Goal: Task Accomplishment & Management: Complete application form

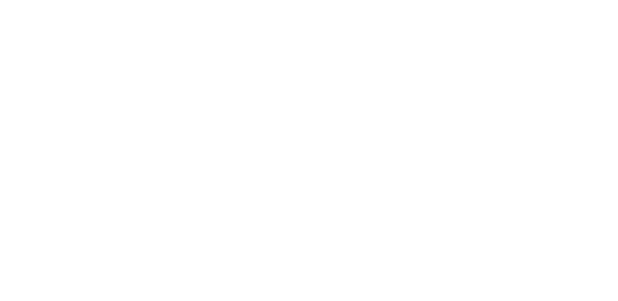
click at [0, 0] on html at bounding box center [0, 0] width 0 height 0
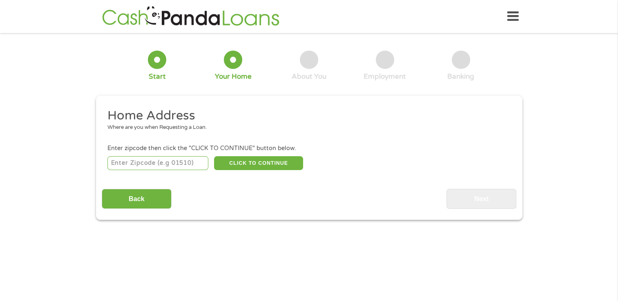
click at [130, 167] on input "number" at bounding box center [157, 163] width 101 height 14
type input "39305"
click at [256, 164] on button "CLICK TO CONTINUE" at bounding box center [258, 163] width 89 height 14
type input "39305"
type input "Meridian"
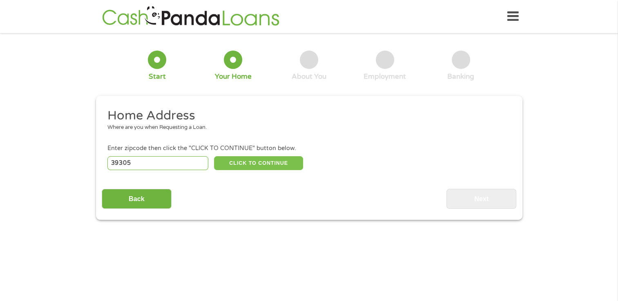
select select "[US_STATE]"
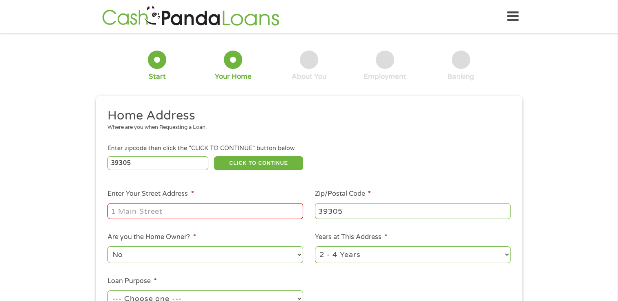
click at [144, 218] on input "Enter Your Street Address *" at bounding box center [205, 211] width 196 height 16
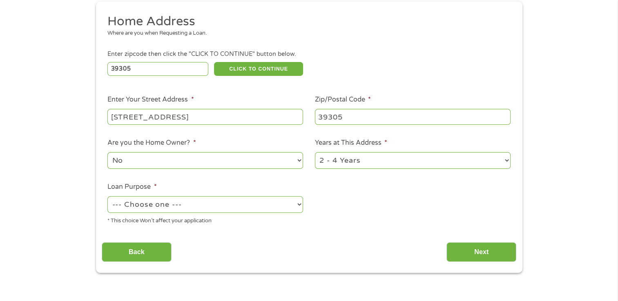
scroll to position [98, 0]
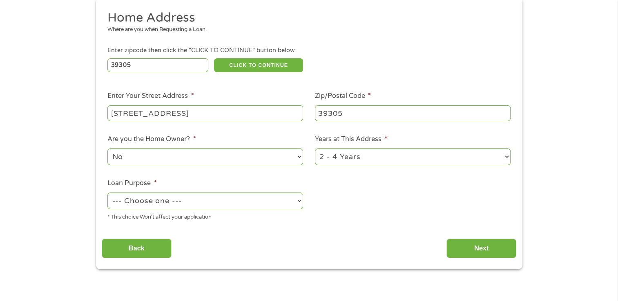
type input "[STREET_ADDRESS]"
click at [299, 201] on select "--- Choose one --- Pay Bills Debt Consolidation Home Improvement Major Purchase…" at bounding box center [205, 201] width 196 height 17
select select "other"
click at [107, 194] on select "--- Choose one --- Pay Bills Debt Consolidation Home Improvement Major Purchase…" at bounding box center [205, 201] width 196 height 17
click at [473, 250] on input "Next" at bounding box center [481, 249] width 70 height 20
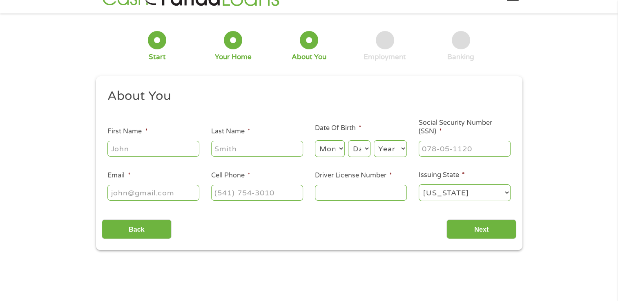
scroll to position [0, 0]
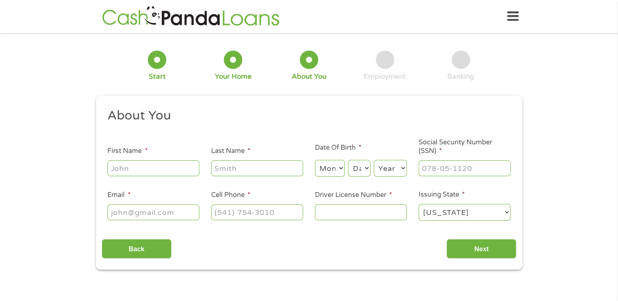
click at [132, 167] on input "First Name *" at bounding box center [153, 169] width 92 height 16
type input "[PERSON_NAME]"
type input "Case"
type input "[EMAIL_ADDRESS][DOMAIN_NAME]"
type input "[PHONE_NUMBER]"
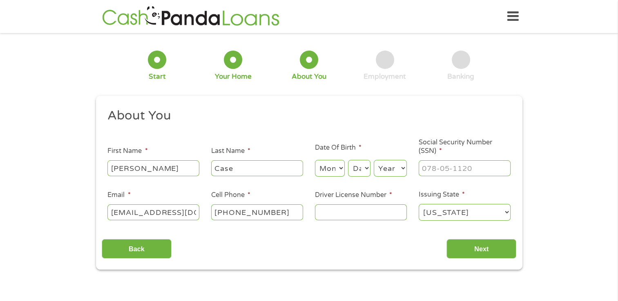
click at [339, 168] on select "Month 1 2 3 4 5 6 7 8 9 10 11 12" at bounding box center [330, 168] width 30 height 17
select select "2"
click at [315, 161] on select "Month 1 2 3 4 5 6 7 8 9 10 11 12" at bounding box center [330, 168] width 30 height 17
click at [366, 166] on select "Day 1 2 3 4 5 6 7 8 9 10 11 12 13 14 15 16 17 18 19 20 21 22 23 24 25 26 27 28 …" at bounding box center [359, 168] width 22 height 17
select select "5"
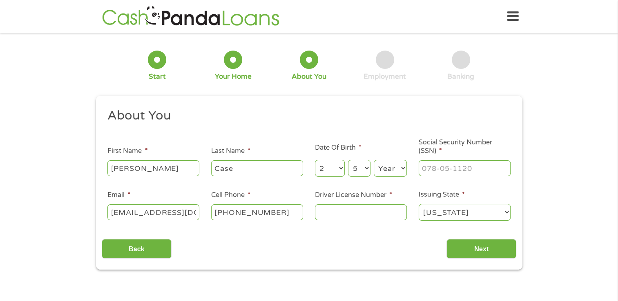
click at [348, 161] on select "Day 1 2 3 4 5 6 7 8 9 10 11 12 13 14 15 16 17 18 19 20 21 22 23 24 25 26 27 28 …" at bounding box center [359, 168] width 22 height 17
click at [404, 167] on select "Year [DATE] 2006 2005 2004 2003 2002 2001 2000 1999 1998 1997 1996 1995 1994 19…" at bounding box center [390, 168] width 33 height 17
select select "1962"
click at [374, 161] on select "Year [DATE] 2006 2005 2004 2003 2002 2001 2000 1999 1998 1997 1996 1995 1994 19…" at bounding box center [390, 168] width 33 height 17
click at [432, 167] on input "___-__-____" at bounding box center [465, 169] width 92 height 16
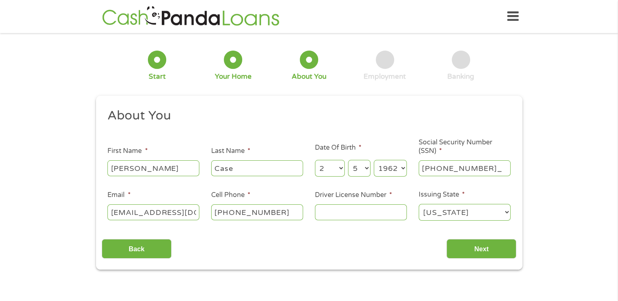
type input "239-25-3781"
click at [326, 212] on input "Driver License Number *" at bounding box center [361, 213] width 92 height 16
type input "819523924"
click at [482, 252] on input "Next" at bounding box center [481, 249] width 70 height 20
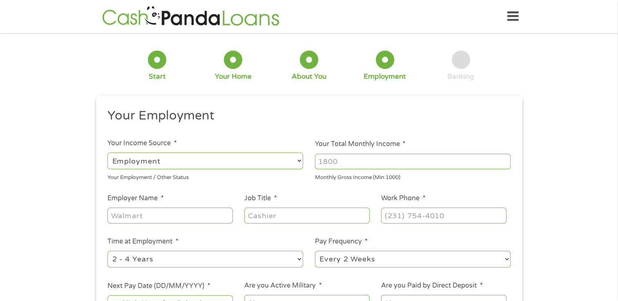
click at [299, 162] on select "--- Choose one --- Employment [DEMOGRAPHIC_DATA] Benefits" at bounding box center [205, 161] width 196 height 17
select select "benefits"
click at [107, 153] on select "--- Choose one --- Employment [DEMOGRAPHIC_DATA] Benefits" at bounding box center [205, 161] width 196 height 17
type input "Other"
type input "[PHONE_NUMBER]"
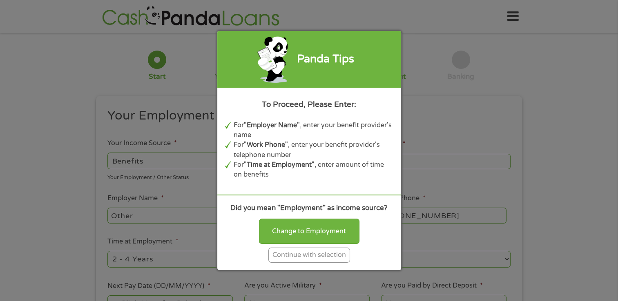
click at [282, 252] on div "Continue with selection" at bounding box center [309, 255] width 82 height 15
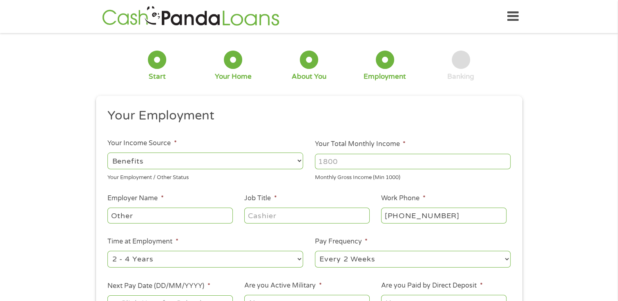
click at [349, 164] on input "Your Total Monthly Income *" at bounding box center [413, 162] width 196 height 16
type input "1700"
click at [172, 219] on input "Other" at bounding box center [169, 216] width 125 height 16
click at [286, 219] on input "Job Title *" at bounding box center [306, 216] width 125 height 16
click at [508, 257] on select "--- Choose one --- Every 2 Weeks Every Week Monthly Semi-Monthly" at bounding box center [413, 259] width 196 height 17
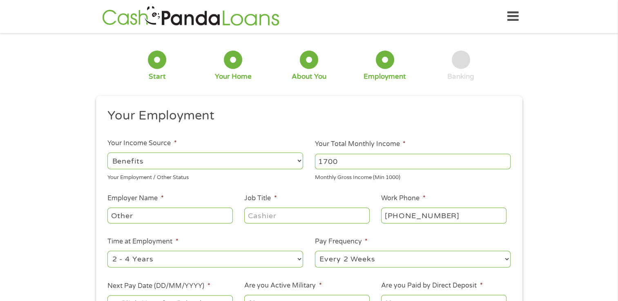
select select "monthly"
click at [315, 252] on select "--- Choose one --- Every 2 Weeks Every Week Monthly Semi-Monthly" at bounding box center [413, 259] width 196 height 17
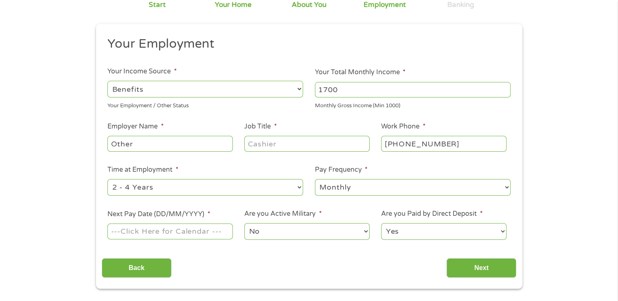
scroll to position [82, 0]
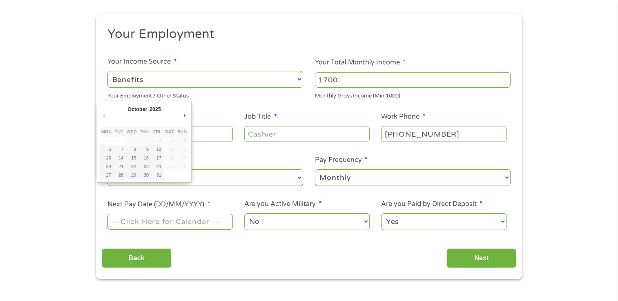
click at [172, 227] on input "Next Pay Date (DD/MM/YYYY) *" at bounding box center [169, 222] width 125 height 16
type input "[DATE]"
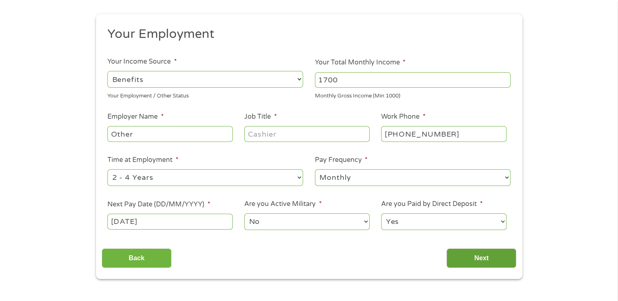
click at [479, 257] on input "Next" at bounding box center [481, 259] width 70 height 20
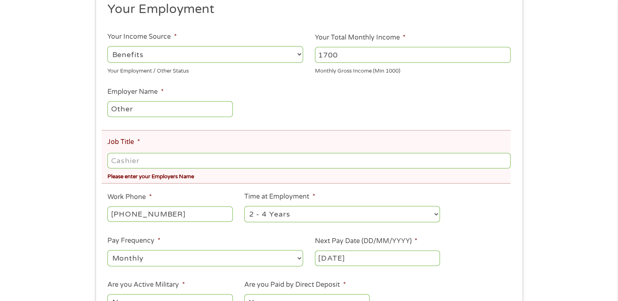
scroll to position [147, 0]
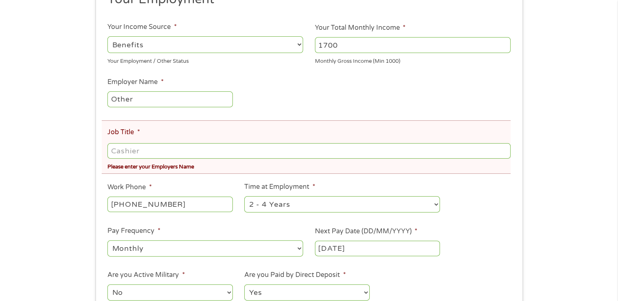
click at [141, 153] on input "Job Title *" at bounding box center [308, 151] width 403 height 16
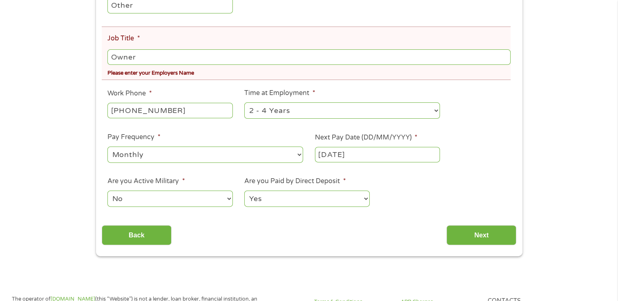
scroll to position [245, 0]
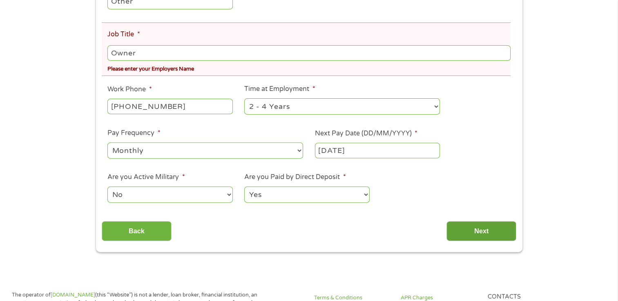
type input "Owner"
click at [484, 234] on input "Next" at bounding box center [481, 231] width 70 height 20
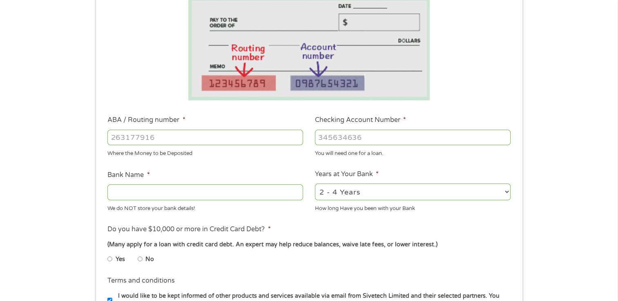
scroll to position [131, 0]
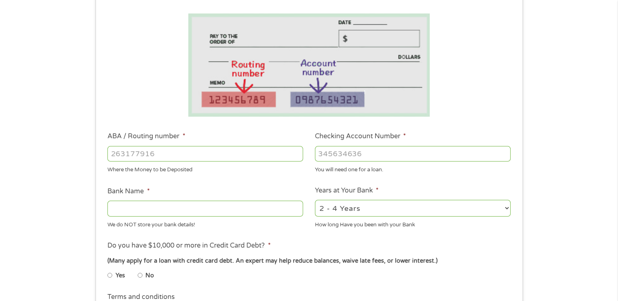
click at [162, 151] on input "ABA / Routing number *" at bounding box center [205, 154] width 196 height 16
type input "06530021"
click at [326, 157] on input "Checking Account Number *" at bounding box center [413, 154] width 196 height 16
type input "112794094"
click at [127, 215] on input "Bank Name *" at bounding box center [205, 209] width 196 height 16
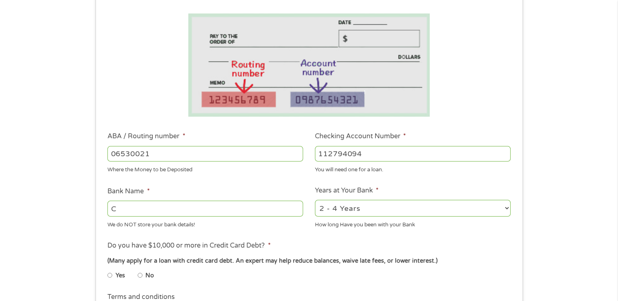
click at [127, 215] on input "C" at bounding box center [205, 209] width 196 height 16
type input "Citizens National Bank"
click at [110, 275] on input "Yes" at bounding box center [109, 275] width 5 height 13
radio input "true"
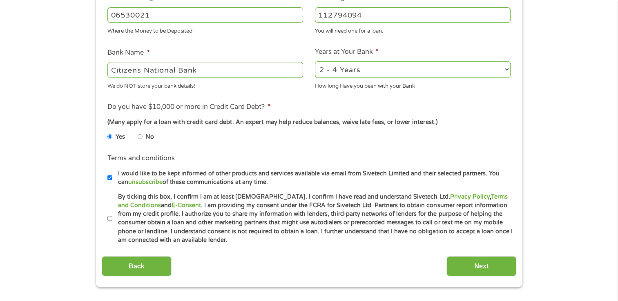
scroll to position [278, 0]
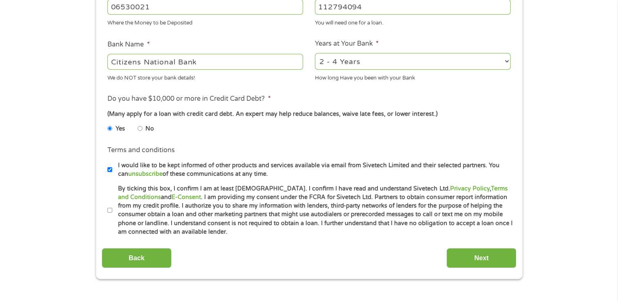
click at [109, 210] on input "By ticking this box, I confirm I am at least [DEMOGRAPHIC_DATA]. I confirm I ha…" at bounding box center [109, 210] width 5 height 13
checkbox input "true"
click at [481, 257] on input "Next" at bounding box center [481, 258] width 70 height 20
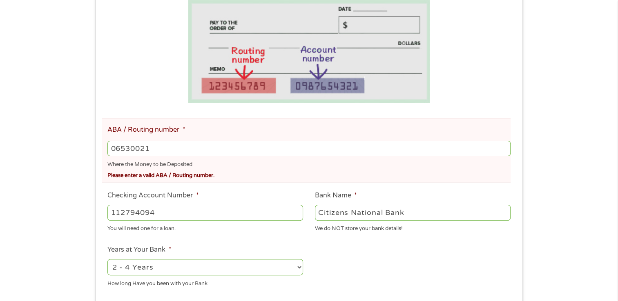
scroll to position [180, 0]
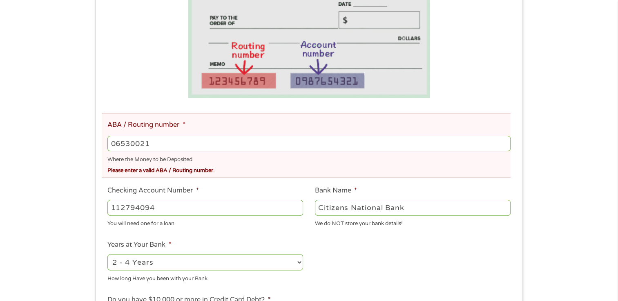
click at [165, 145] on input "06530021" at bounding box center [308, 144] width 403 height 16
type input "0"
type input "065300211"
type input "CITIZENS NATIONAL BANK"
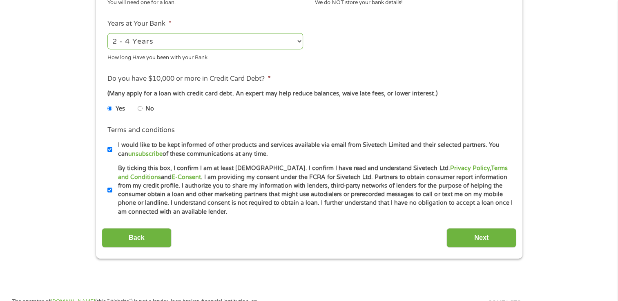
scroll to position [409, 0]
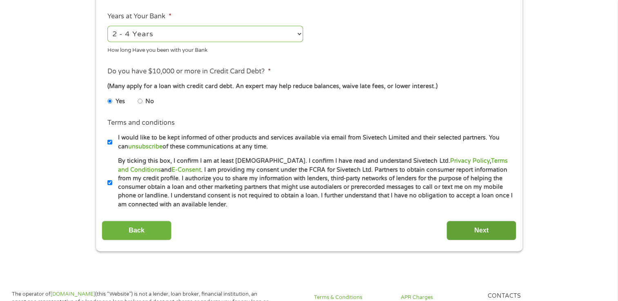
type input "065300211"
click at [478, 233] on input "Next" at bounding box center [481, 231] width 70 height 20
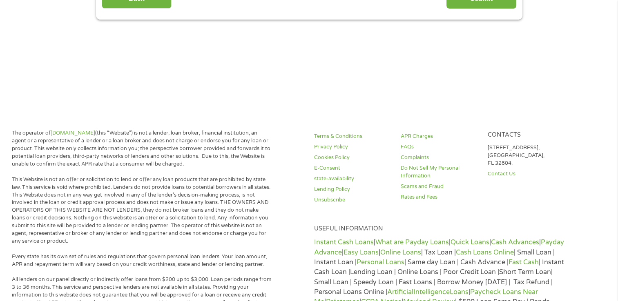
scroll to position [180, 0]
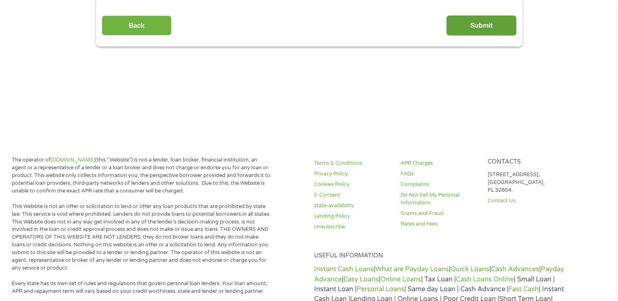
click at [492, 22] on input "Submit" at bounding box center [481, 26] width 70 height 20
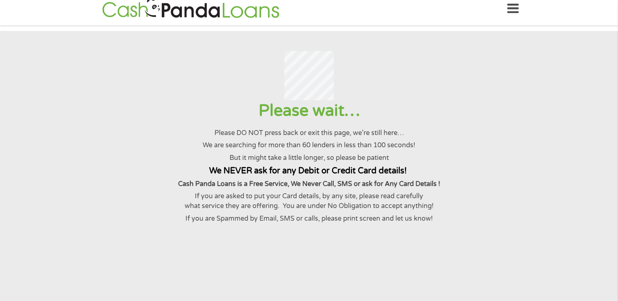
scroll to position [0, 0]
